Goal: Check status: Check status

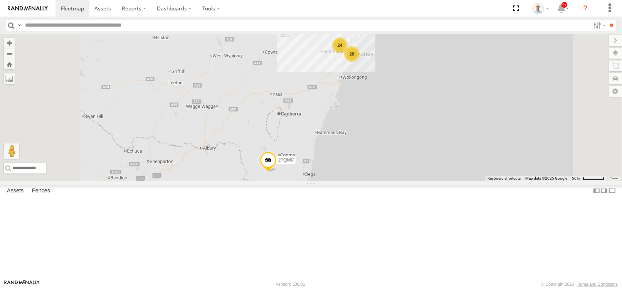
click at [0, 0] on span at bounding box center [0, 0] width 0 height 0
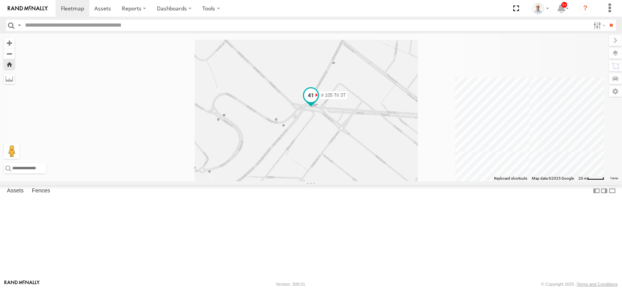
click at [318, 102] on span at bounding box center [311, 95] width 14 height 14
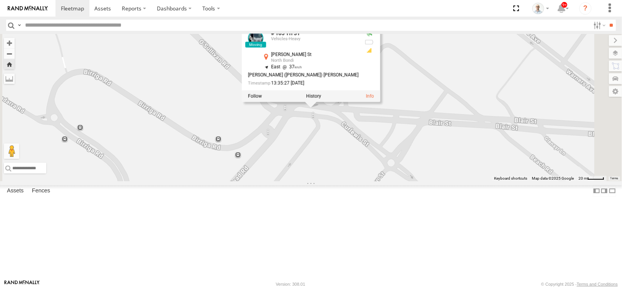
click at [403, 173] on div "# 105 Tri 3T # 105 Tri 3T Vehicles-Heavy Blair St North Bondi -33.88503 , 151.2…" at bounding box center [311, 107] width 622 height 147
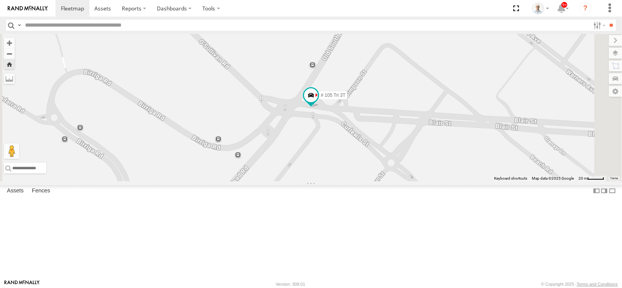
click at [0, 0] on span at bounding box center [0, 0] width 0 height 0
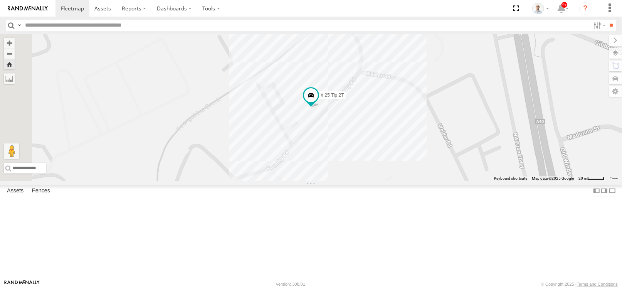
click at [297, 178] on div "# 25 Tip 2T" at bounding box center [311, 107] width 622 height 147
click at [104, 11] on span at bounding box center [102, 8] width 17 height 7
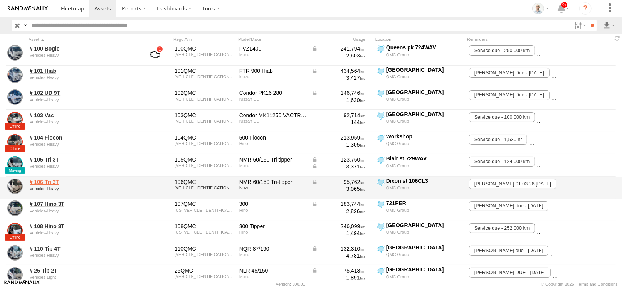
click at [55, 180] on link "# 106 Tri 3T" at bounding box center [83, 181] width 106 height 7
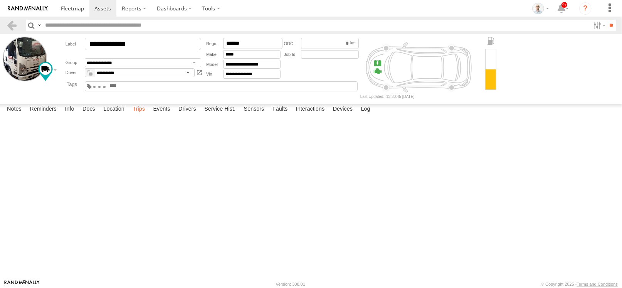
click at [137, 115] on label "Trips" at bounding box center [139, 109] width 20 height 11
click at [166, 7] on label "Dashboards" at bounding box center [173, 8] width 45 height 17
click at [168, 15] on label "Dashboards" at bounding box center [173, 8] width 45 height 17
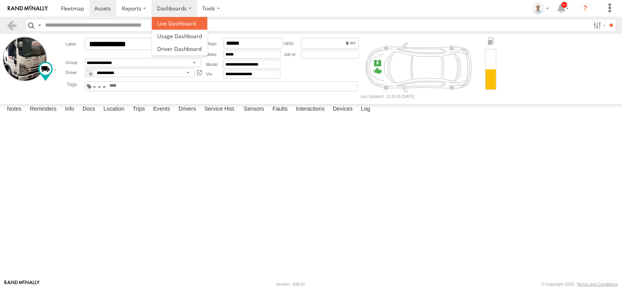
click at [169, 20] on span at bounding box center [176, 23] width 39 height 7
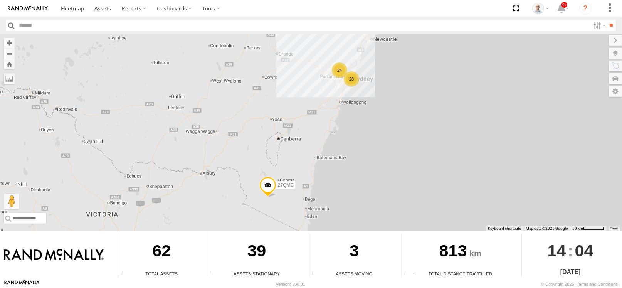
click at [350, 79] on div "28" at bounding box center [351, 78] width 15 height 15
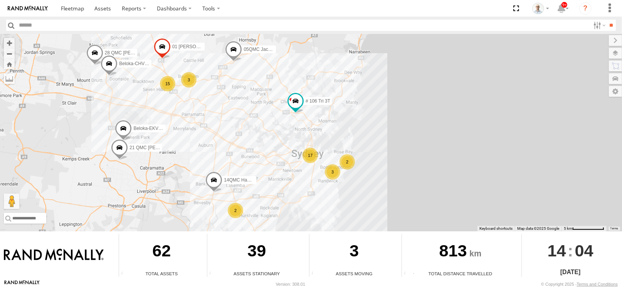
drag, startPoint x: 307, startPoint y: 128, endPoint x: 258, endPoint y: 128, distance: 48.1
click at [258, 128] on div "27QMC 17 2 15 2 21 QMC Pat Junior 01 Lyndon 3 Beloka-EKV93V 05QMC Jackson 3 14Q…" at bounding box center [311, 132] width 622 height 197
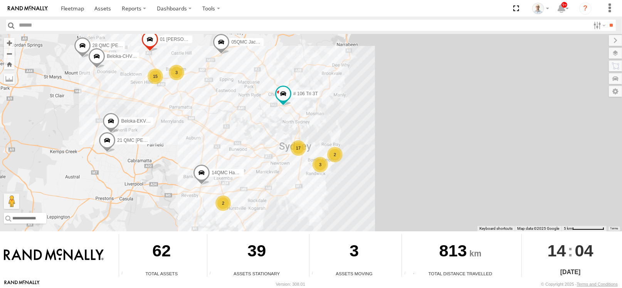
click at [178, 67] on div "3" at bounding box center [176, 72] width 15 height 15
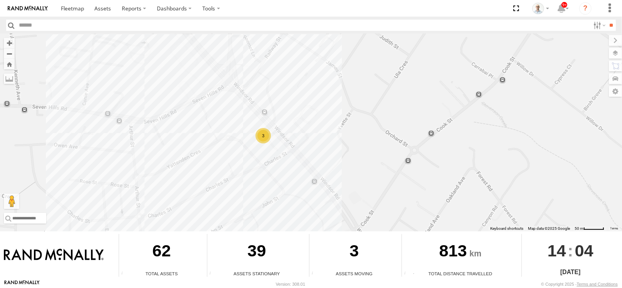
drag, startPoint x: 337, startPoint y: 173, endPoint x: 251, endPoint y: 90, distance: 119.8
click at [265, 95] on div "27QMC 21 QMC Pat Junior 01 Lyndon Beloka-EKV93V 05QMC Jackson 14QMC Hamza Belok…" at bounding box center [311, 132] width 622 height 197
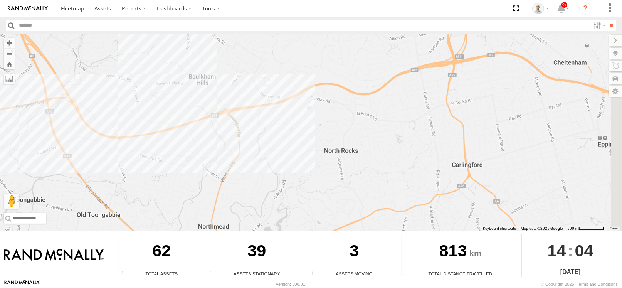
drag, startPoint x: 265, startPoint y: 162, endPoint x: 231, endPoint y: 111, distance: 61.7
click at [231, 111] on div "27QMC 21 QMC Pat Junior 01 Lyndon Beloka-EKV93V 05QMC Jackson 14QMC Hamza Belok…" at bounding box center [311, 132] width 622 height 197
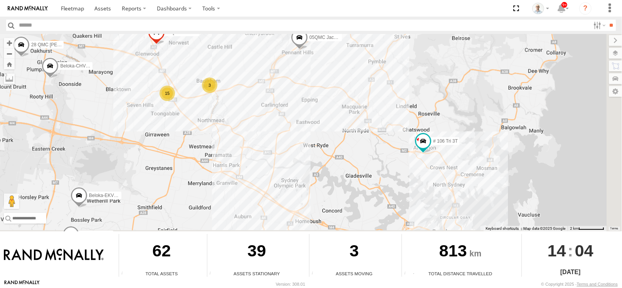
drag, startPoint x: 310, startPoint y: 198, endPoint x: 265, endPoint y: 126, distance: 84.9
click at [265, 126] on div "27QMC 21 QMC Pat Junior 01 Lyndon Beloka-EKV93V 05QMC Jackson 14QMC Hamza Belok…" at bounding box center [311, 132] width 622 height 197
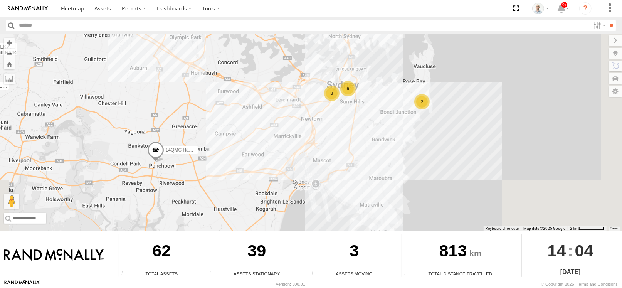
drag, startPoint x: 329, startPoint y: 168, endPoint x: 231, endPoint y: 31, distance: 168.0
click at [231, 31] on body "?" at bounding box center [311, 144] width 622 height 288
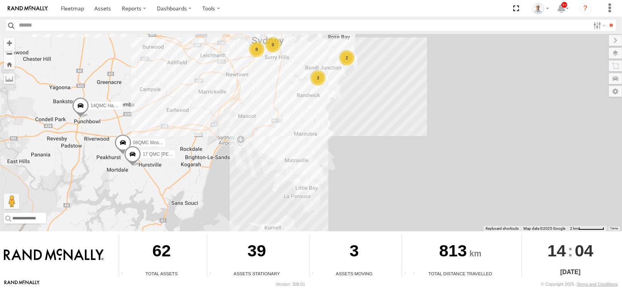
drag, startPoint x: 260, startPoint y: 140, endPoint x: 188, endPoint y: 101, distance: 81.9
click at [186, 102] on div "27QMC 21 QMC Pat Junior 01 Lyndon Beloka-EKV93V 05QMC Jackson 14QMC Hamza Belok…" at bounding box center [311, 132] width 622 height 197
click at [259, 50] on div "8" at bounding box center [256, 48] width 15 height 15
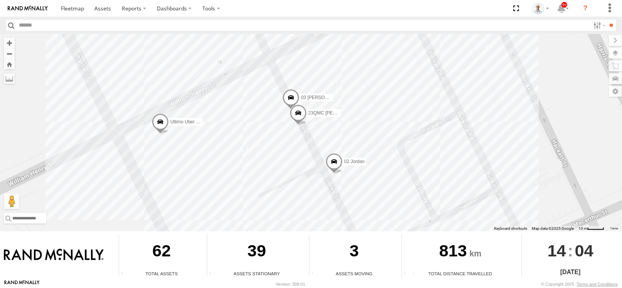
drag, startPoint x: 381, startPoint y: 84, endPoint x: 293, endPoint y: 148, distance: 109.2
click at [293, 148] on div "27QMC 21 QMC Pat Junior 01 Lyndon Beloka-EKV93V 05QMC Jackson 14QMC Hamza Belok…" at bounding box center [311, 132] width 622 height 197
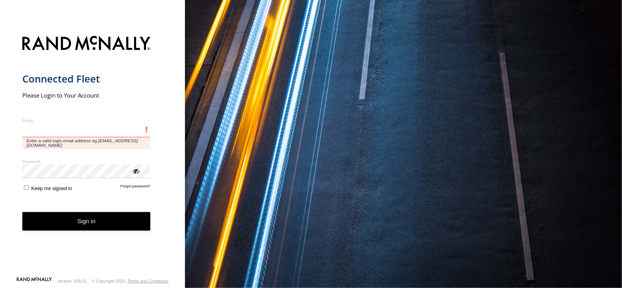
type input "**********"
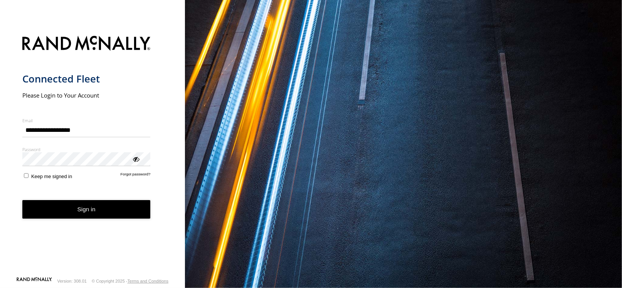
click at [92, 210] on button "Sign in" at bounding box center [86, 209] width 128 height 19
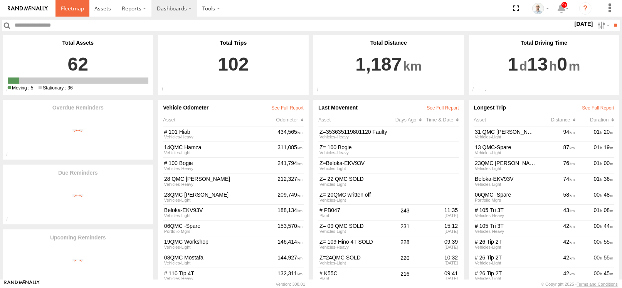
click at [74, 11] on span at bounding box center [72, 8] width 23 height 7
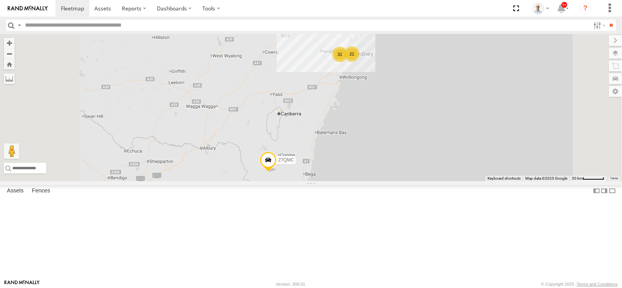
click at [347, 62] on div "31" at bounding box center [339, 54] width 15 height 15
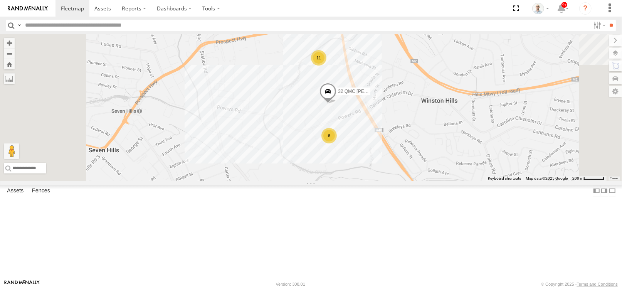
click at [337, 143] on div "6" at bounding box center [328, 135] width 15 height 15
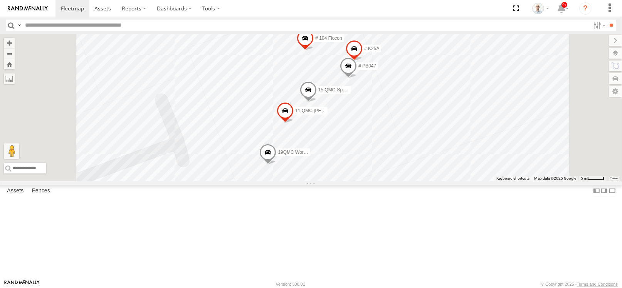
click at [276, 164] on span at bounding box center [267, 154] width 17 height 21
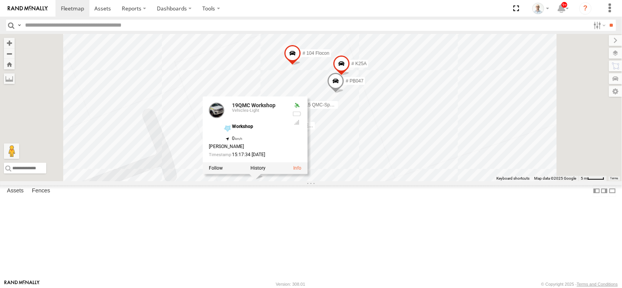
drag, startPoint x: 584, startPoint y: 94, endPoint x: 562, endPoint y: 119, distance: 33.8
click at [562, 119] on div "27QMC # KS75A 01 Lyndon Beloka-EKV93V 05QMC Jackson 14QMC Hamza Beloka-CHV61N #…" at bounding box center [311, 107] width 622 height 147
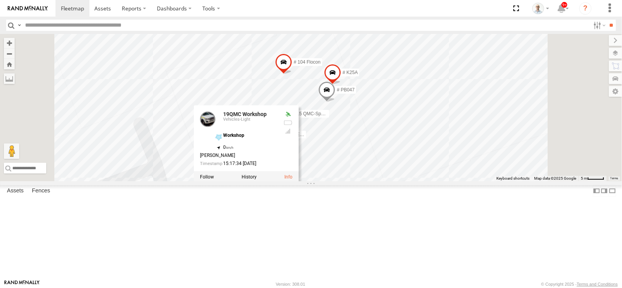
click at [582, 79] on div "27QMC # KS75A 01 Lyndon Beloka-EKV93V 05QMC Jackson 14QMC Hamza Beloka-CHV61N #…" at bounding box center [311, 107] width 622 height 147
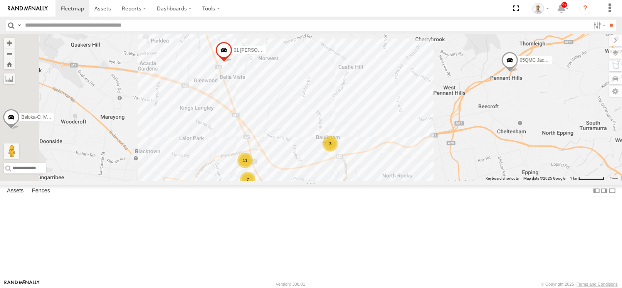
drag, startPoint x: 318, startPoint y: 103, endPoint x: 332, endPoint y: 151, distance: 50.3
click at [332, 151] on div "27QMC # KS75A 01 Lyndon Beloka-EKV93V 05QMC Jackson 14QMC Hamza Beloka-CHV61N #…" at bounding box center [311, 107] width 622 height 147
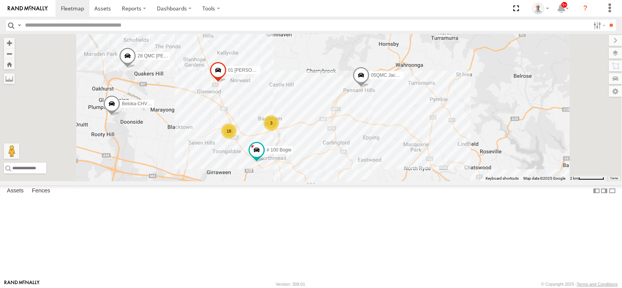
click at [226, 82] on span at bounding box center [218, 72] width 17 height 21
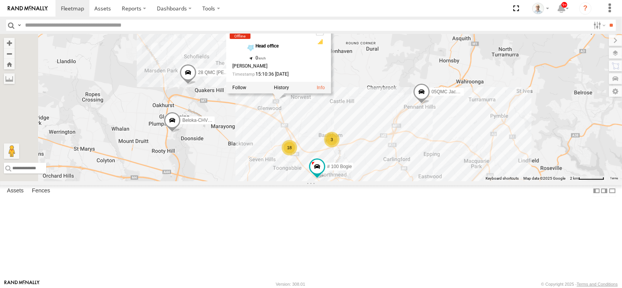
drag, startPoint x: 294, startPoint y: 142, endPoint x: 357, endPoint y: 159, distance: 64.7
click at [357, 159] on div "27QMC # KS75A 01 Lyndon Beloka-EKV93V 05QMC Jackson 14QMC Hamza Beloka-CHV61N #…" at bounding box center [311, 107] width 622 height 147
click at [340, 172] on div "27QMC # KS75A 01 Lyndon Beloka-EKV93V 05QMC Jackson 14QMC Hamza Beloka-CHV61N #…" at bounding box center [311, 107] width 622 height 147
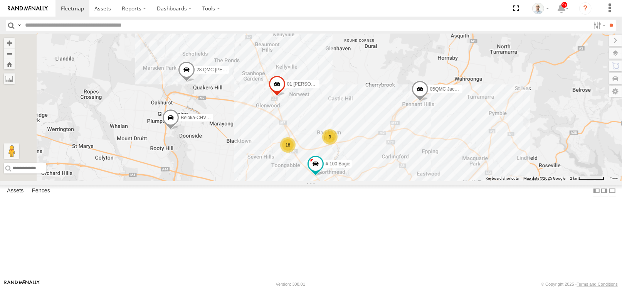
drag, startPoint x: 340, startPoint y: 172, endPoint x: 339, endPoint y: 168, distance: 4.1
click at [339, 168] on div "27QMC # KS75A 01 Lyndon Beloka-EKV93V 05QMC Jackson 14QMC Hamza Beloka-CHV61N #…" at bounding box center [311, 107] width 622 height 147
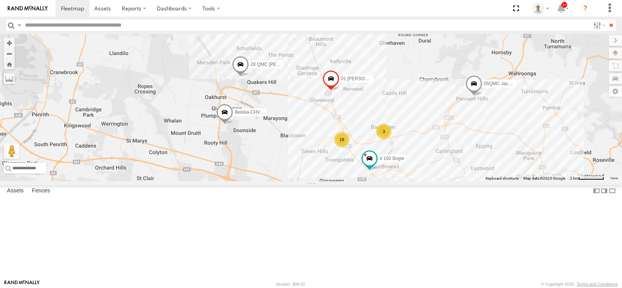
drag, startPoint x: 249, startPoint y: 147, endPoint x: 305, endPoint y: 141, distance: 56.6
click at [305, 141] on div "27QMC # KS75A 01 Lyndon Beloka-EKV93V 05QMC Jackson 14QMC Hamza Beloka-CHV61N #…" at bounding box center [311, 107] width 622 height 147
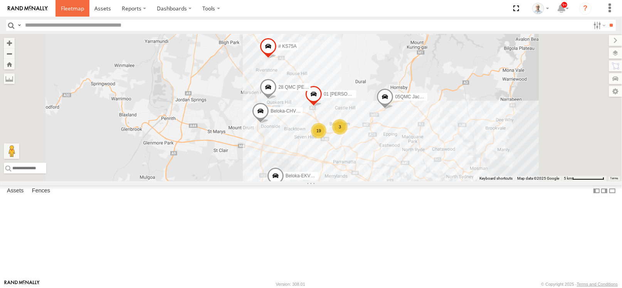
click at [79, 6] on span at bounding box center [72, 8] width 23 height 7
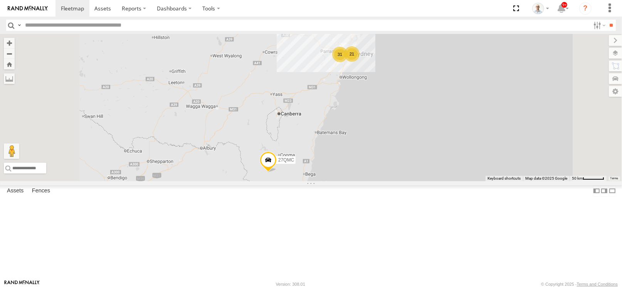
click at [347, 62] on div "31" at bounding box center [339, 54] width 15 height 15
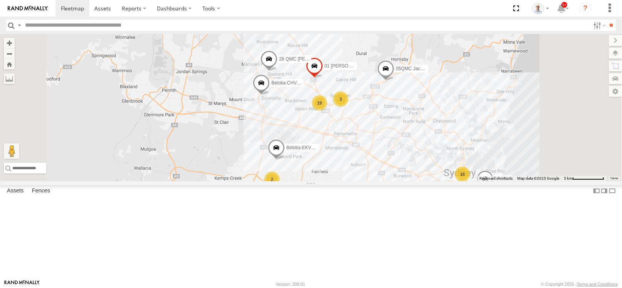
click at [327, 111] on div "19" at bounding box center [319, 102] width 15 height 15
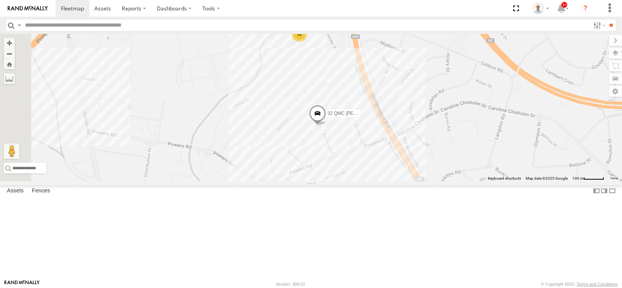
click at [328, 198] on div "6" at bounding box center [320, 189] width 15 height 15
